Goal: Information Seeking & Learning: Learn about a topic

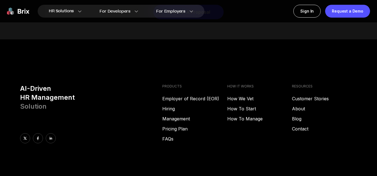
scroll to position [2201, 0]
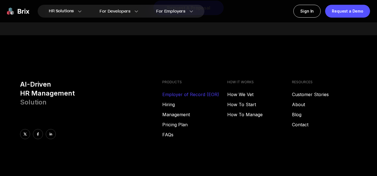
click at [184, 91] on link "Employer of Record (EOR)" at bounding box center [194, 94] width 65 height 7
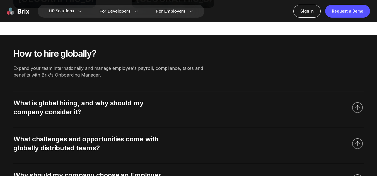
scroll to position [630, 0]
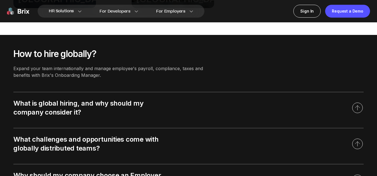
click at [184, 67] on div "Expand your team internationally and manage employee's payroll, compliance, tax…" at bounding box center [114, 71] width 203 height 13
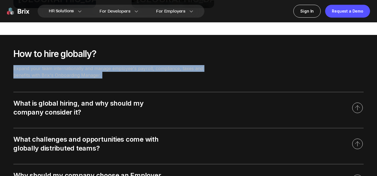
click at [184, 67] on div "Expand your team internationally and manage employee's payroll, compliance, tax…" at bounding box center [114, 71] width 203 height 13
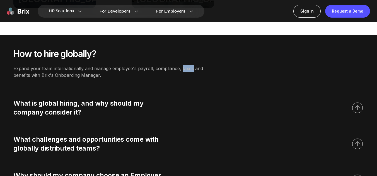
click at [184, 67] on div "Expand your team internationally and manage employee's payroll, compliance, tax…" at bounding box center [114, 71] width 203 height 13
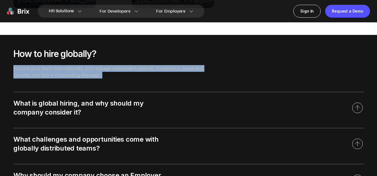
click at [184, 67] on div "Expand your team internationally and manage employee's payroll, compliance, tax…" at bounding box center [114, 71] width 203 height 13
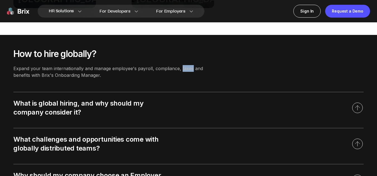
click at [184, 67] on div "Expand your team internationally and manage employee's payroll, compliance, tax…" at bounding box center [114, 71] width 203 height 13
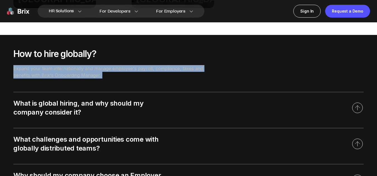
click at [184, 67] on div "Expand your team internationally and manage employee's payroll, compliance, tax…" at bounding box center [114, 71] width 203 height 13
click at [190, 73] on div "Expand your team internationally and manage employee's payroll, compliance, tax…" at bounding box center [114, 71] width 203 height 13
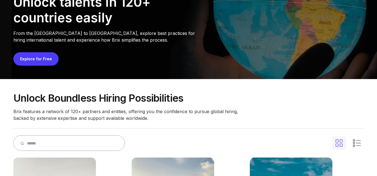
scroll to position [0, 0]
